Goal: Complete application form: Complete application form

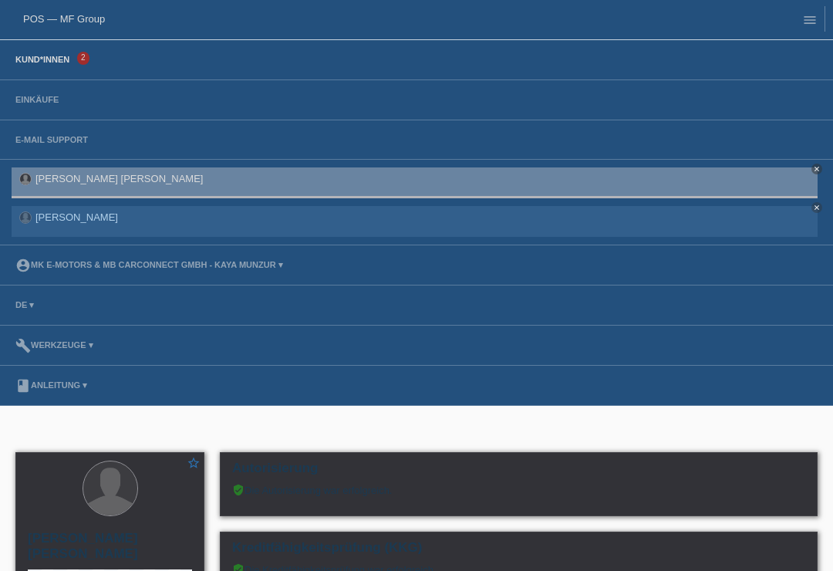
click at [36, 60] on link "Kund*innen" at bounding box center [42, 59] width 69 height 9
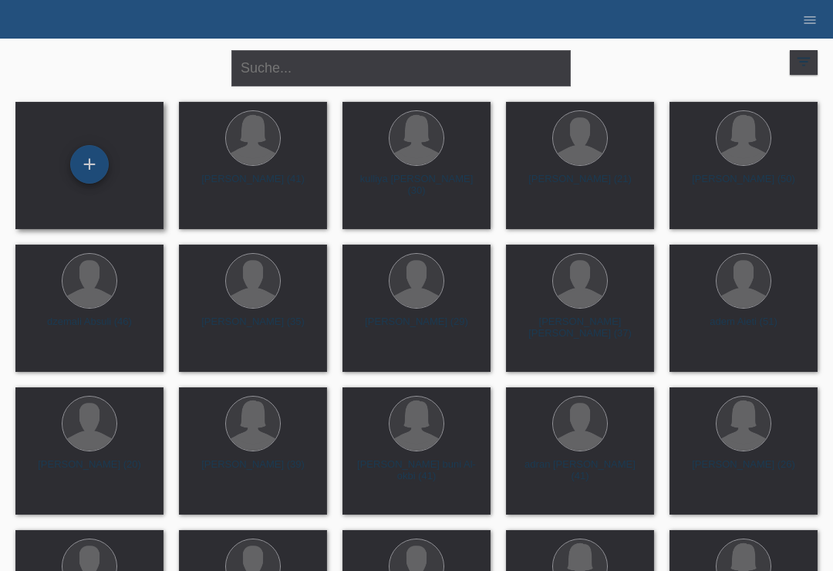
click at [92, 152] on div "+" at bounding box center [89, 164] width 37 height 26
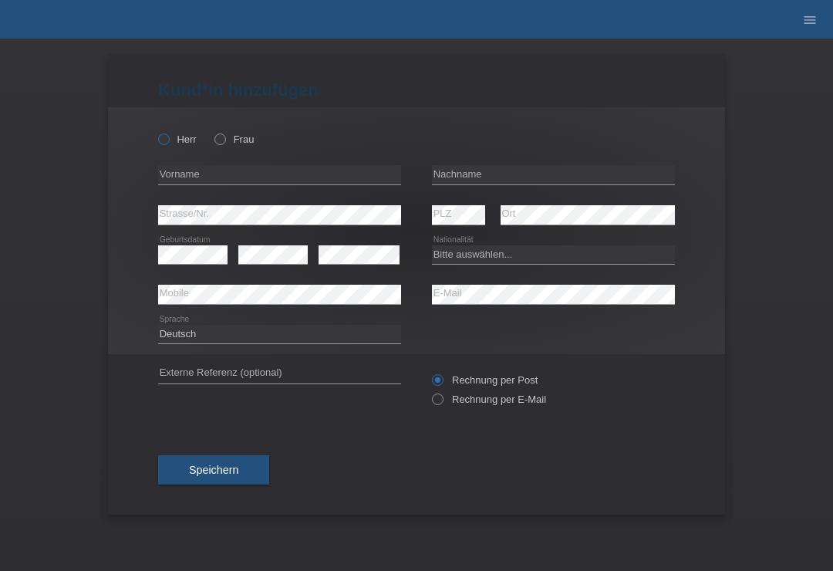
click at [156, 131] on icon at bounding box center [156, 131] width 0 height 0
click at [160, 143] on input "Herr" at bounding box center [163, 138] width 10 height 10
radio input "true"
click at [492, 177] on input "text" at bounding box center [553, 174] width 243 height 19
type input "Leone"
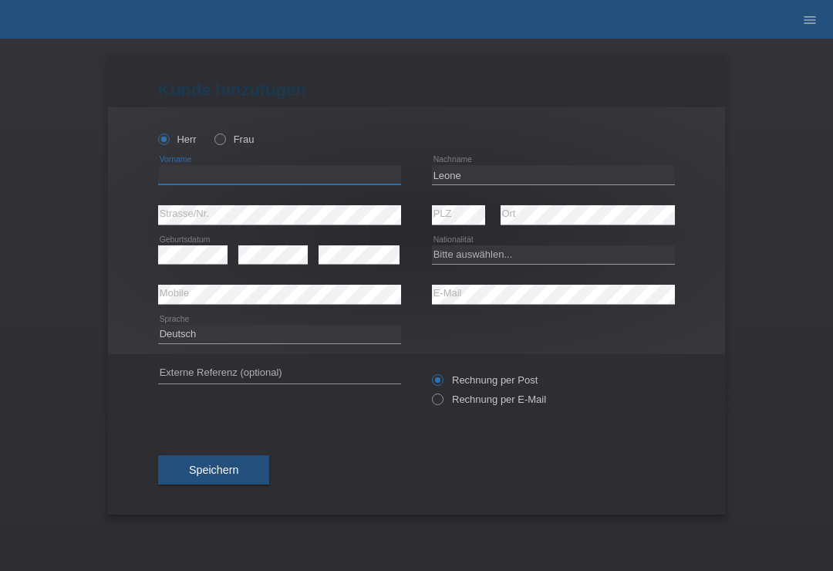
click at [339, 177] on input "text" at bounding box center [279, 174] width 243 height 19
type input "antonio"
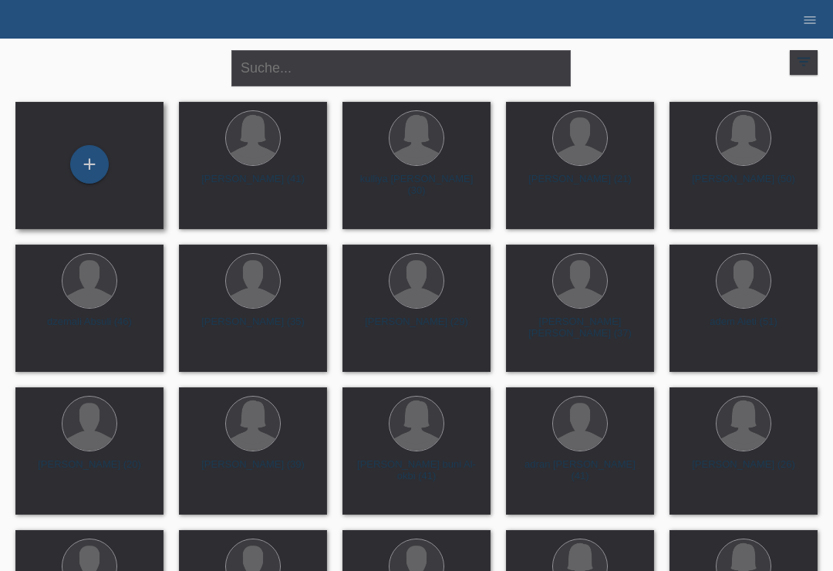
click at [100, 181] on div "+" at bounding box center [89, 165] width 123 height 41
click at [98, 160] on div "+" at bounding box center [89, 164] width 37 height 26
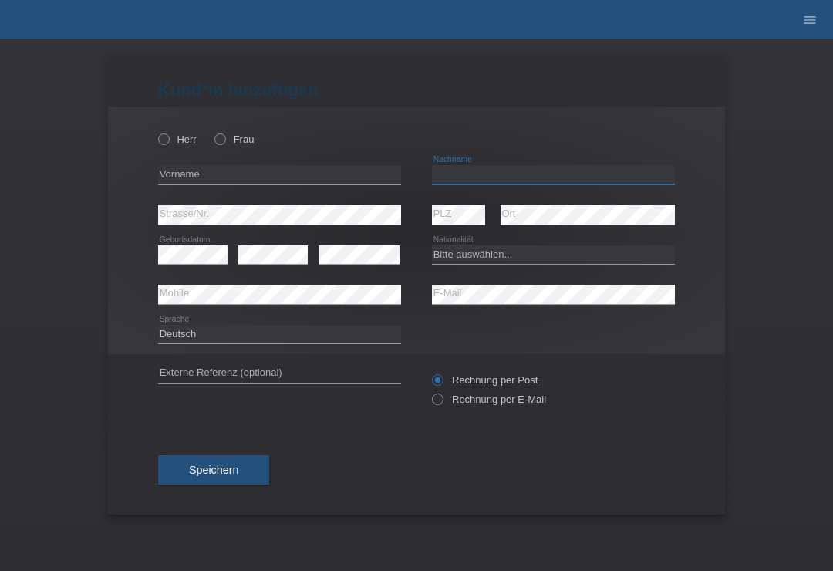
click at [499, 184] on input "text" at bounding box center [553, 174] width 243 height 19
type input "Grezda"
click at [319, 184] on input "text" at bounding box center [279, 174] width 243 height 19
type input "genc"
click at [530, 261] on select "Bitte auswählen... Schweiz Deutschland Liechtenstein Österreich ------------ Af…" at bounding box center [553, 254] width 243 height 19
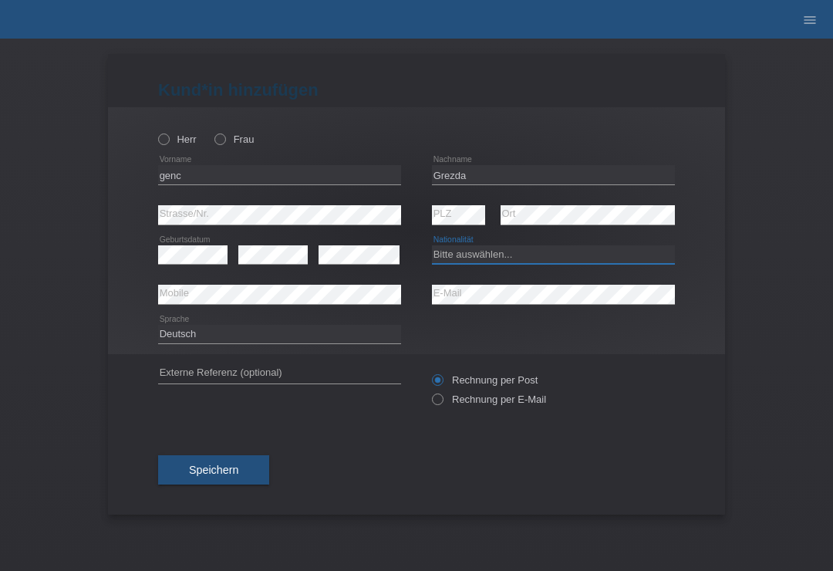
select select "CH"
click at [156, 131] on icon at bounding box center [156, 131] width 0 height 0
click at [168, 140] on input "Herr" at bounding box center [163, 138] width 10 height 10
radio input "true"
click at [235, 475] on span "Speichern" at bounding box center [213, 470] width 49 height 12
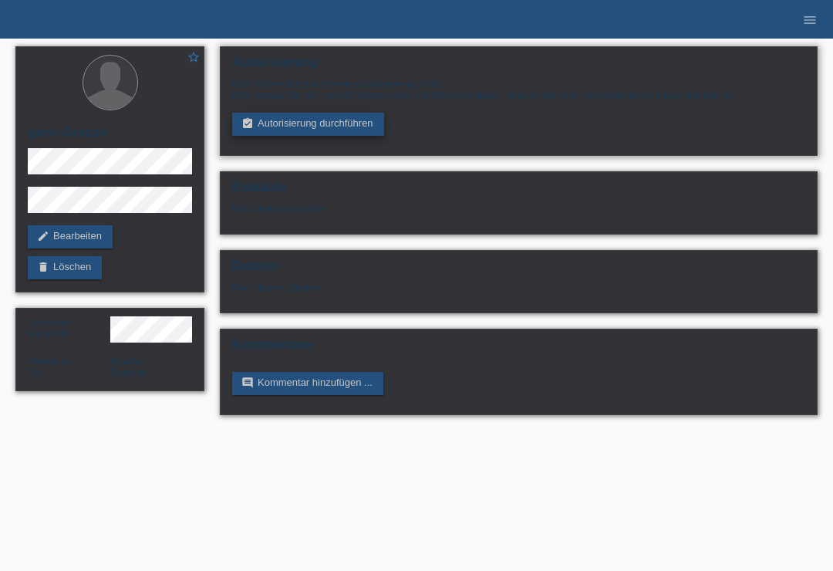
click at [272, 135] on link "assignment_turned_in Autorisierung durchführen" at bounding box center [308, 124] width 152 height 23
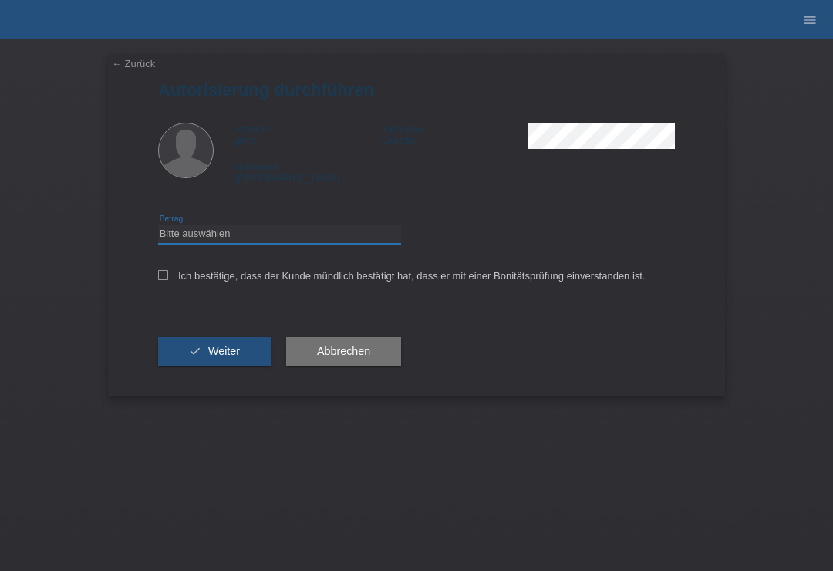
click at [173, 233] on select "Bitte auswählen CHF 1.00 - CHF 499.00 CHF 500.00 - CHF 1'999.00 CHF 2'000.00 - …" at bounding box center [279, 233] width 243 height 19
select select "3"
click at [160, 279] on icon at bounding box center [163, 275] width 10 height 10
click at [160, 279] on input "Ich bestätige, dass der Kunde mündlich bestätigt hat, dass er mit einer Bonität…" at bounding box center [163, 275] width 10 height 10
checkbox input "true"
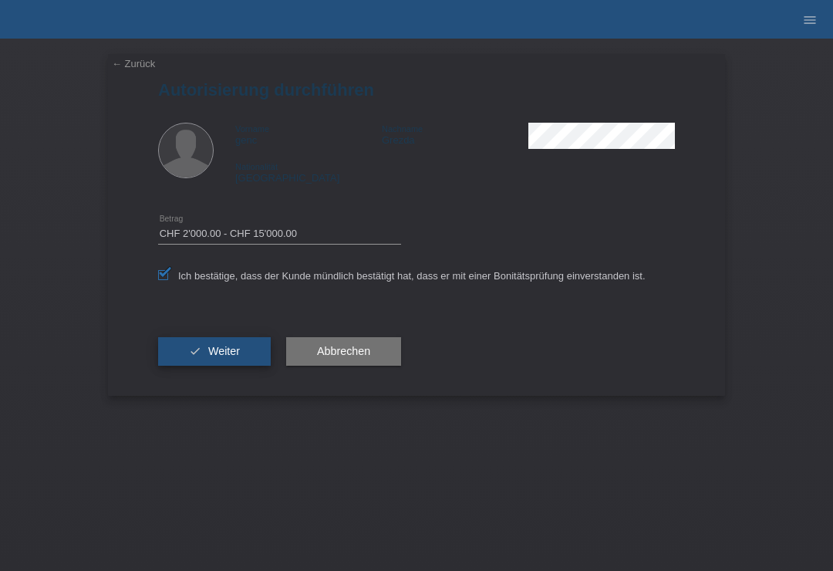
click at [185, 360] on button "check Weiter" at bounding box center [214, 351] width 113 height 29
